Goal: Find specific page/section: Find specific page/section

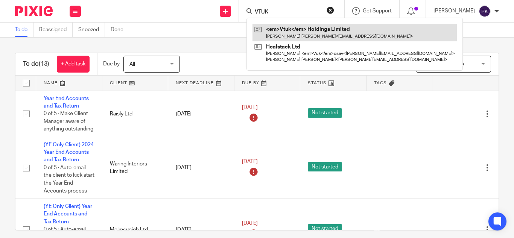
type input "VTUK"
click at [280, 30] on link at bounding box center [350, 32] width 197 height 17
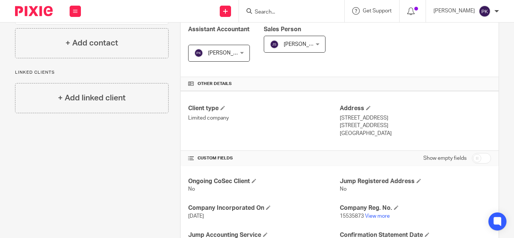
scroll to position [132, 0]
click at [378, 216] on link "View more" at bounding box center [377, 215] width 25 height 5
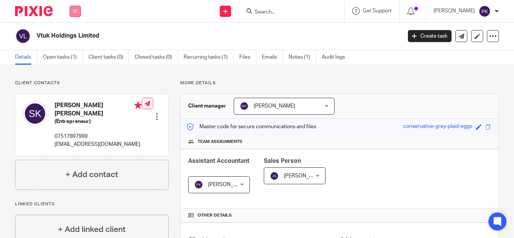
click at [73, 13] on icon at bounding box center [75, 11] width 5 height 5
click at [74, 34] on link "Work" at bounding box center [71, 34] width 12 height 5
